Goal: Task Accomplishment & Management: Manage account settings

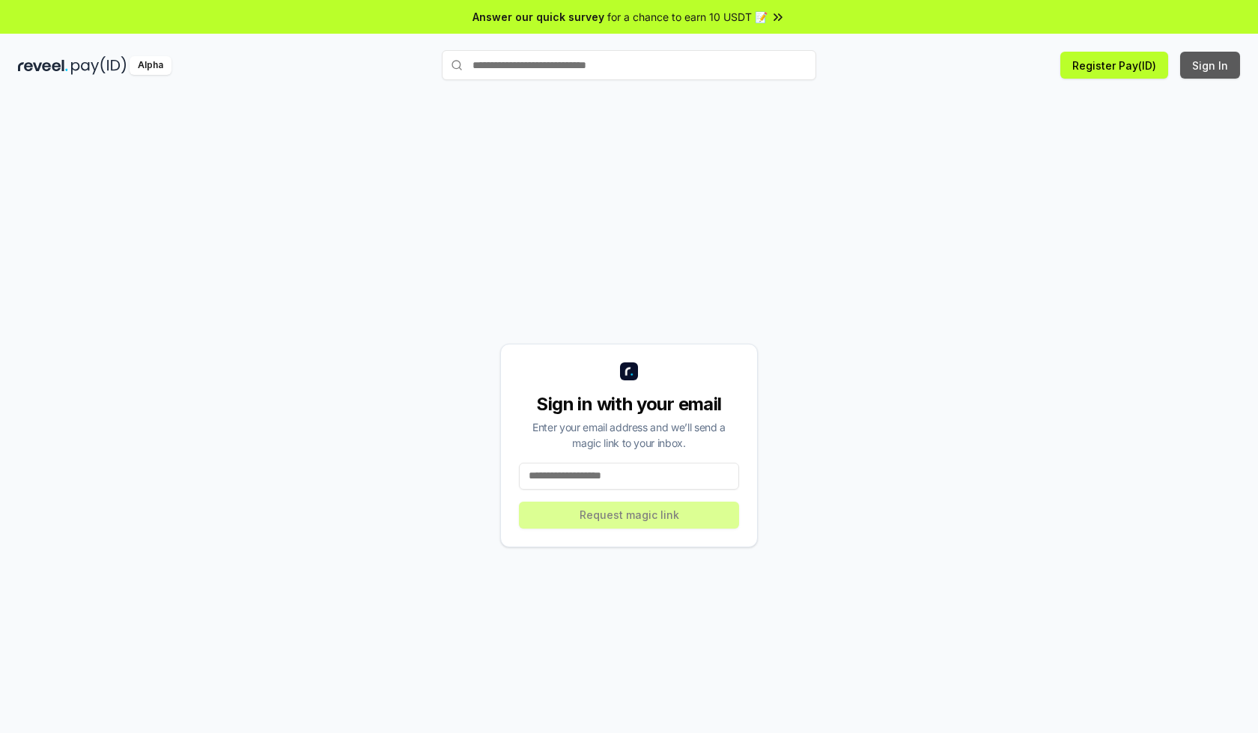
click at [1210, 65] on button "Sign In" at bounding box center [1210, 65] width 60 height 27
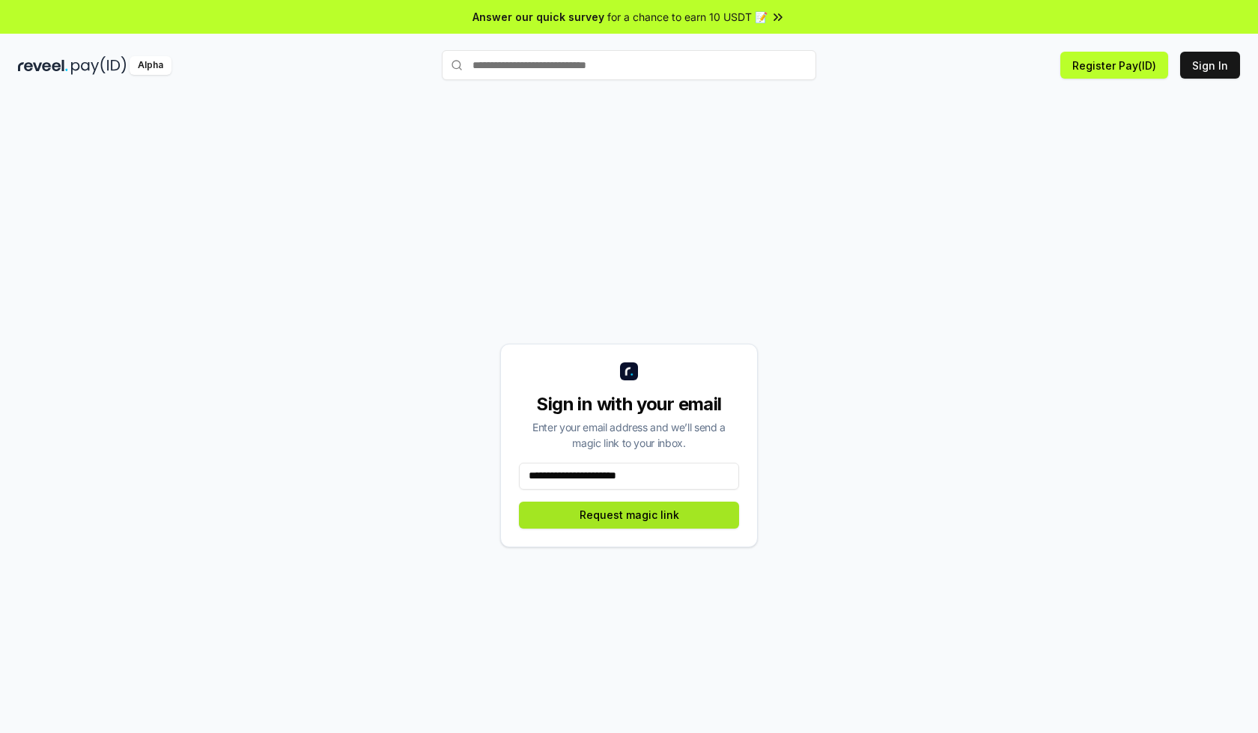
type input "**********"
click at [629, 514] on button "Request magic link" at bounding box center [629, 515] width 220 height 27
